Goal: Ask a question

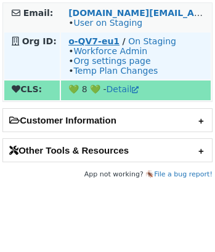
click at [97, 39] on strong "o-QV7-eu1" at bounding box center [93, 41] width 51 height 10
